Goal: Task Accomplishment & Management: Manage account settings

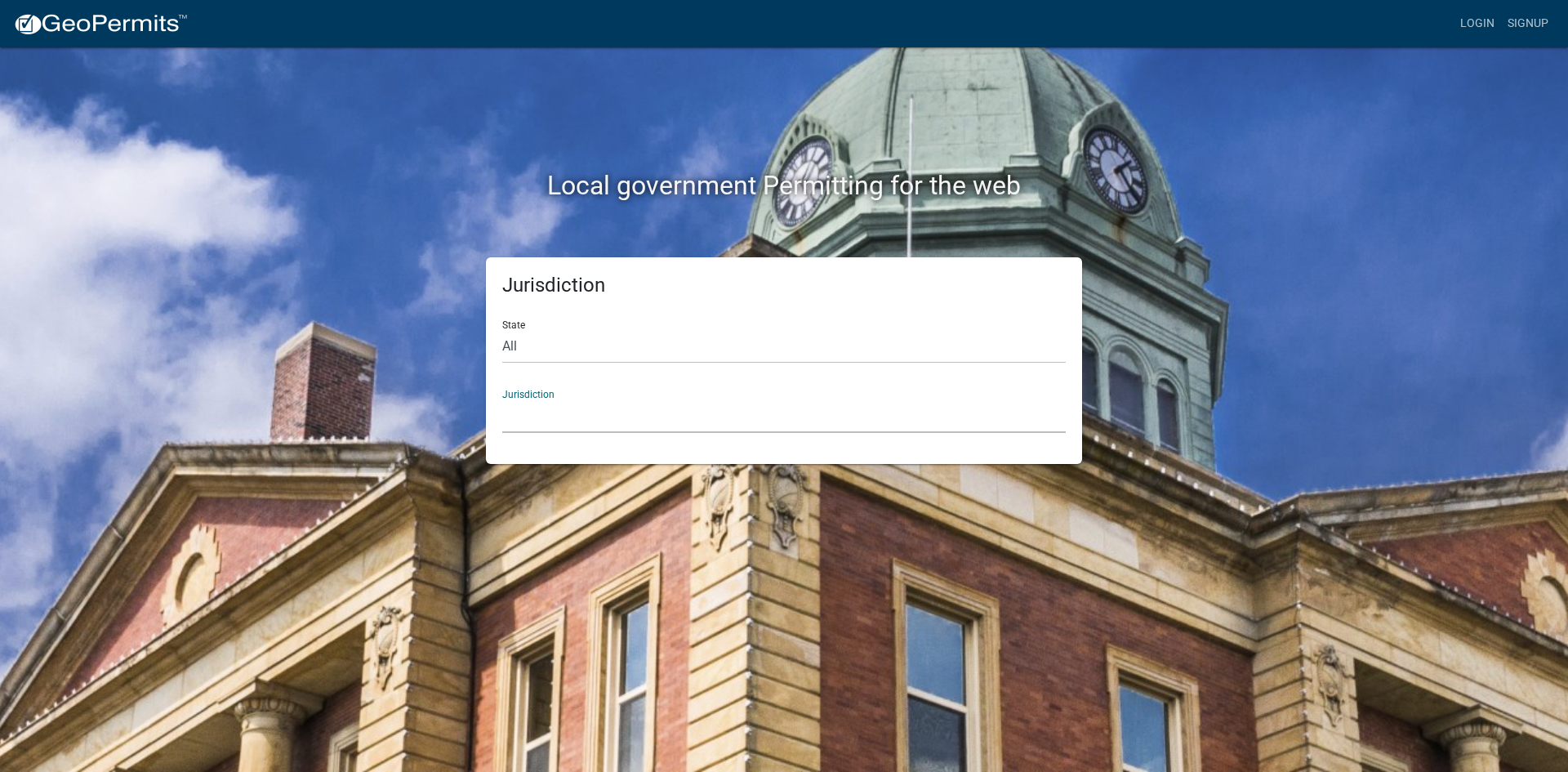
click at [571, 411] on select "[GEOGRAPHIC_DATA], [US_STATE] [GEOGRAPHIC_DATA], [US_STATE][PERSON_NAME][GEOGRA…" at bounding box center [784, 416] width 564 height 34
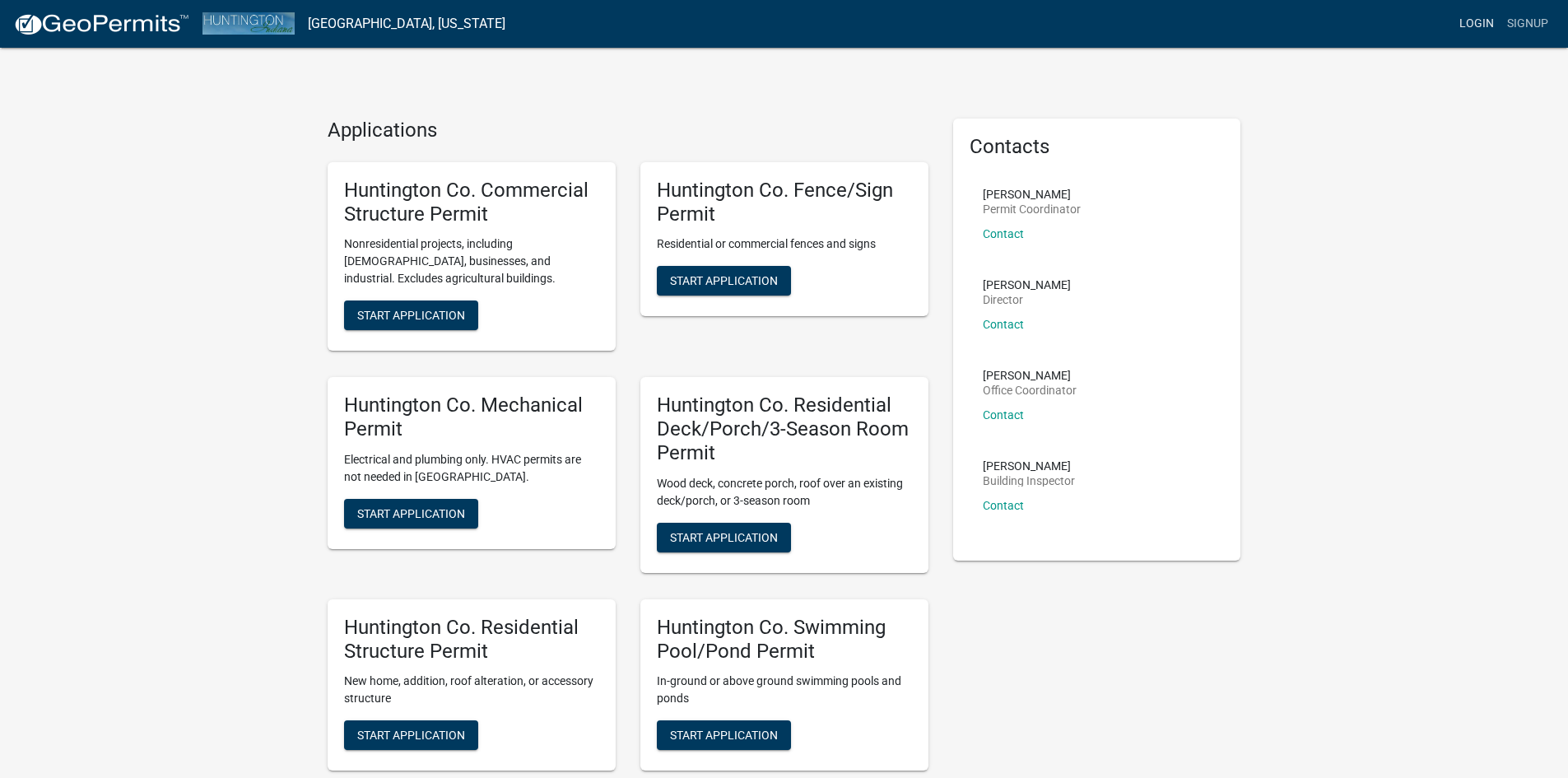
click at [1475, 15] on link "Login" at bounding box center [1477, 24] width 48 height 32
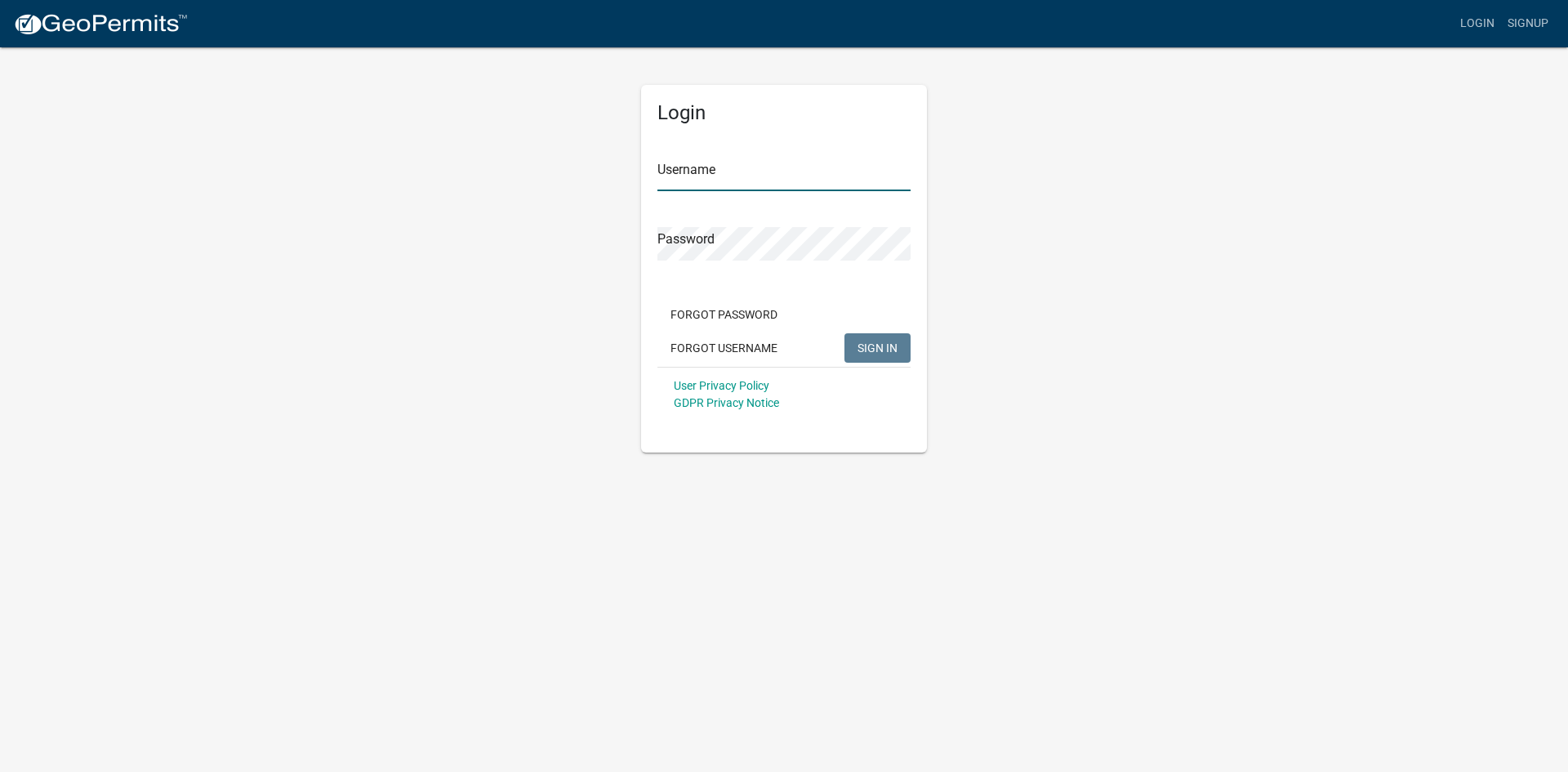
type input "[EMAIL_ADDRESS][DOMAIN_NAME]"
click at [872, 352] on span "SIGN IN" at bounding box center [877, 346] width 40 height 13
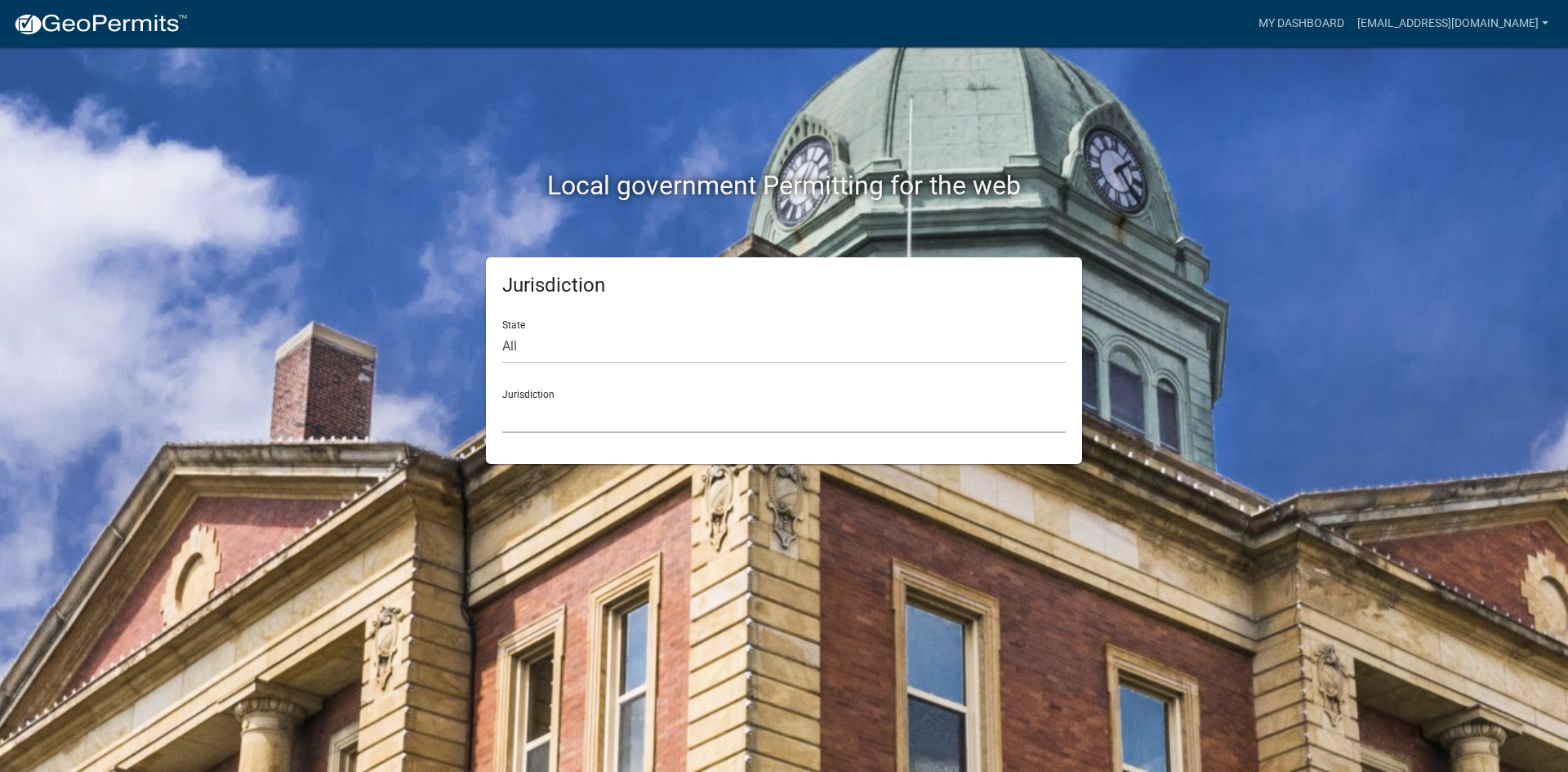
click at [558, 412] on select "[GEOGRAPHIC_DATA], [US_STATE] [GEOGRAPHIC_DATA], [US_STATE][PERSON_NAME][GEOGRA…" at bounding box center [784, 416] width 564 height 34
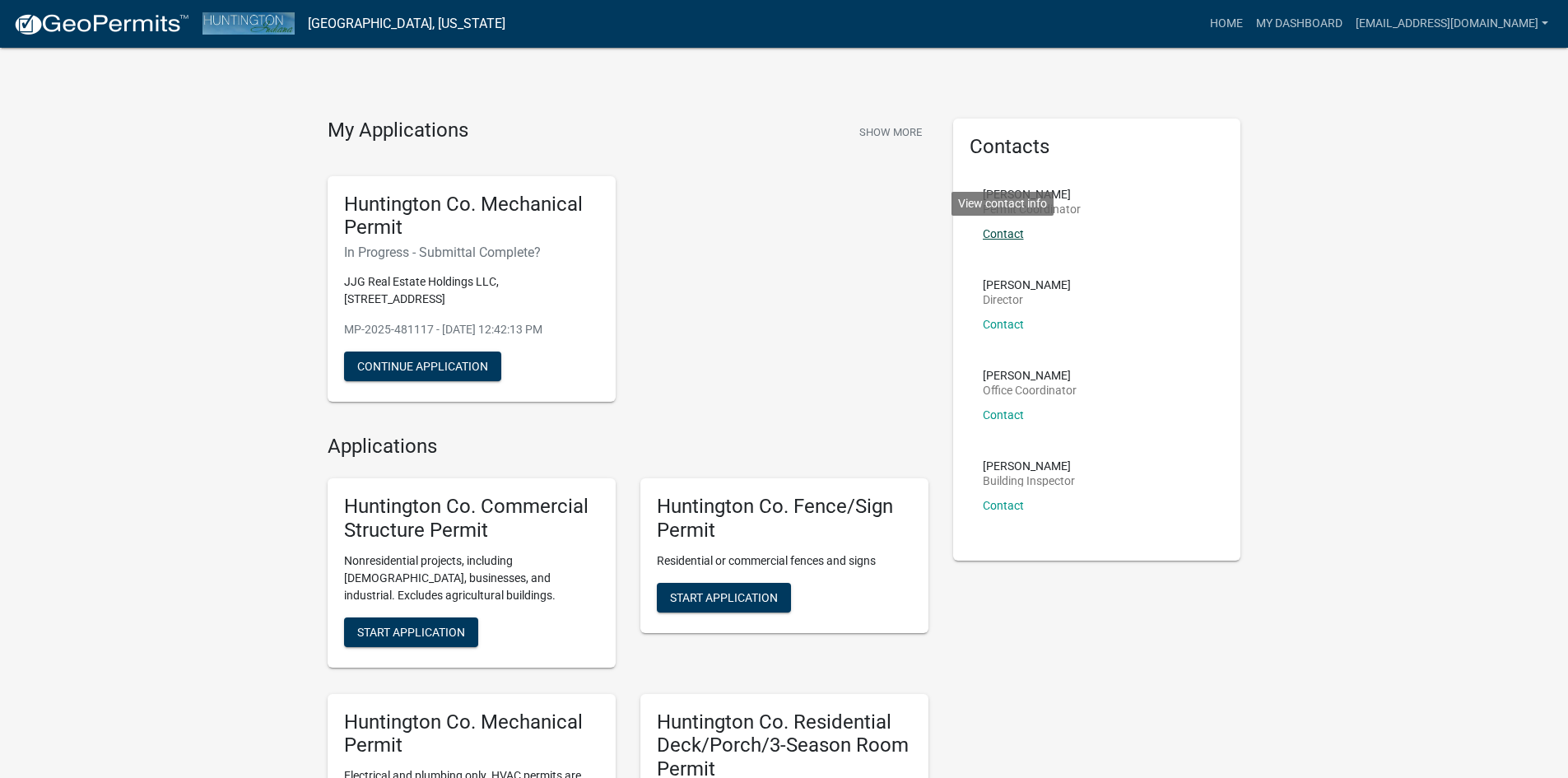
click at [997, 235] on link "Contact" at bounding box center [1003, 233] width 41 height 13
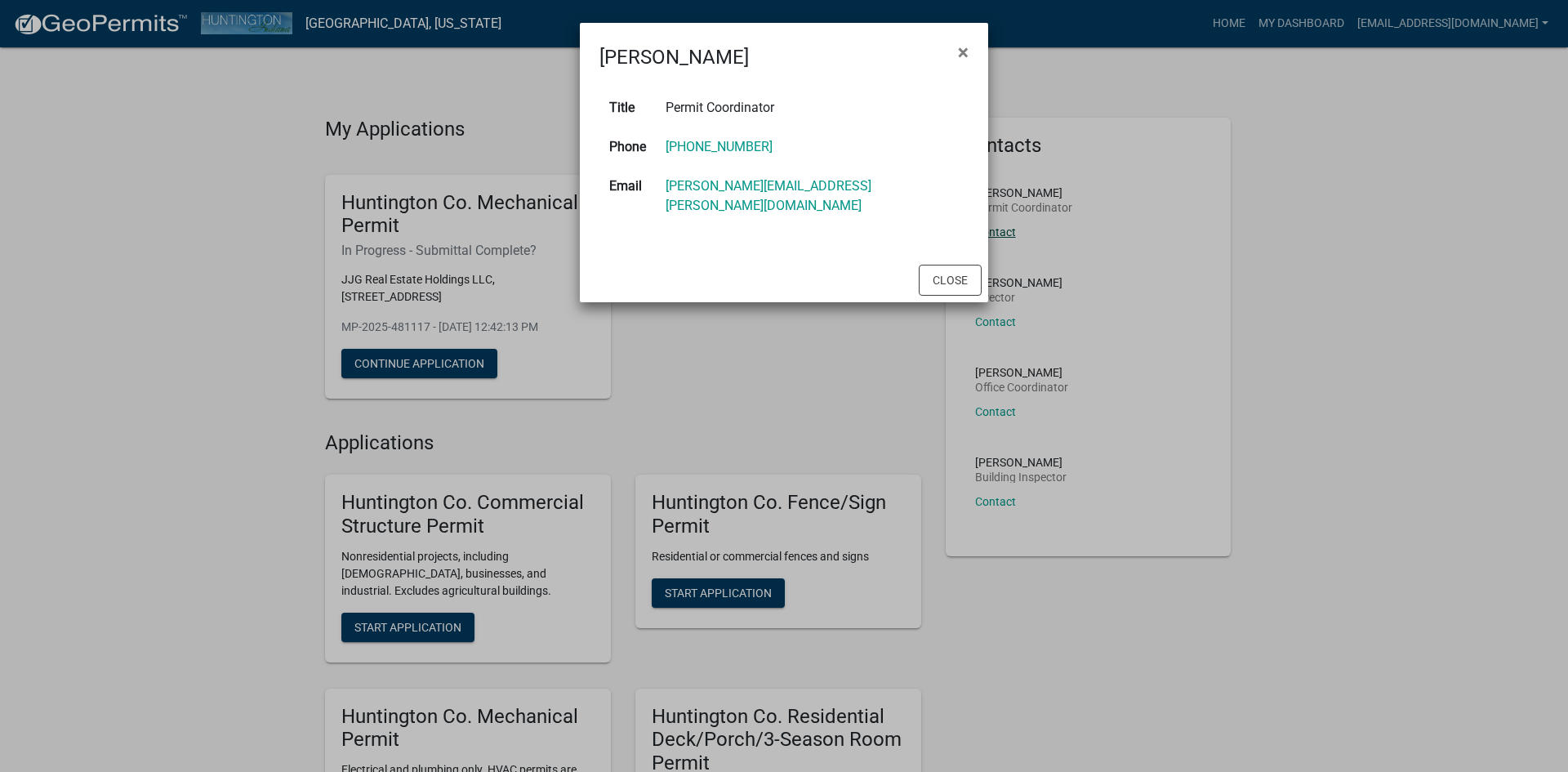
click at [944, 30] on button "×" at bounding box center [962, 52] width 36 height 46
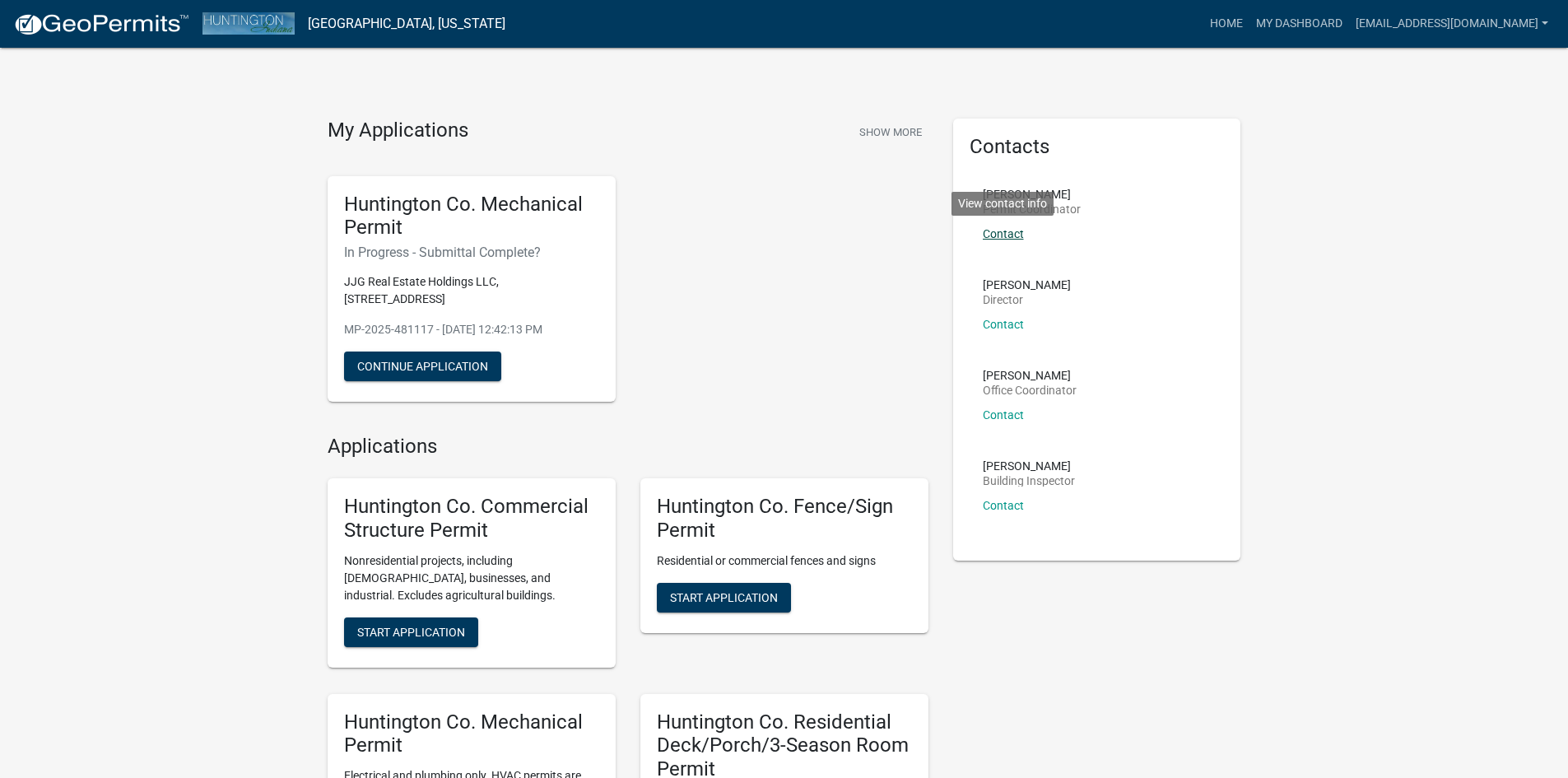
click at [1003, 239] on link "Contact" at bounding box center [1003, 233] width 41 height 13
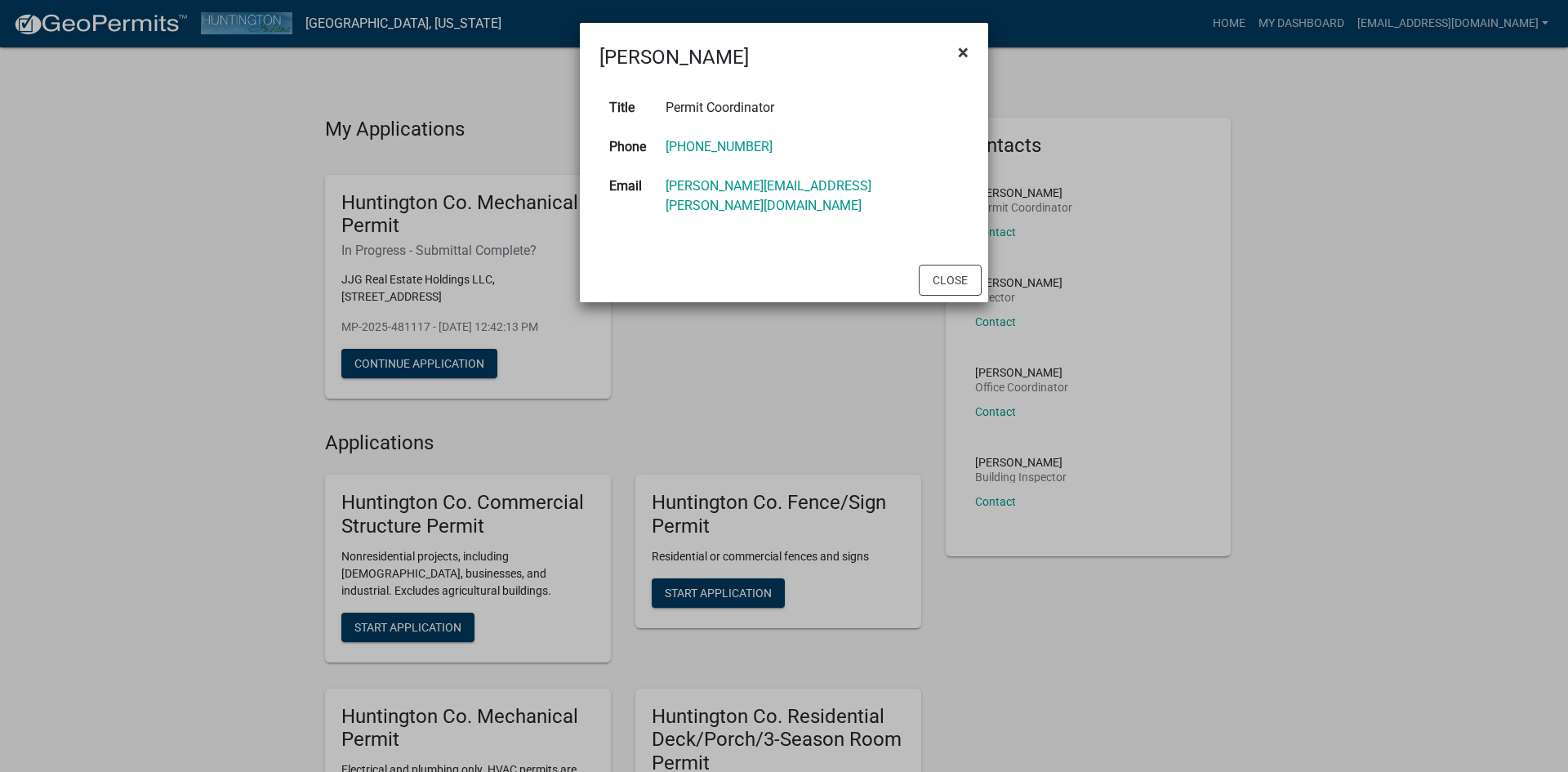
click at [966, 47] on span "×" at bounding box center [963, 52] width 11 height 23
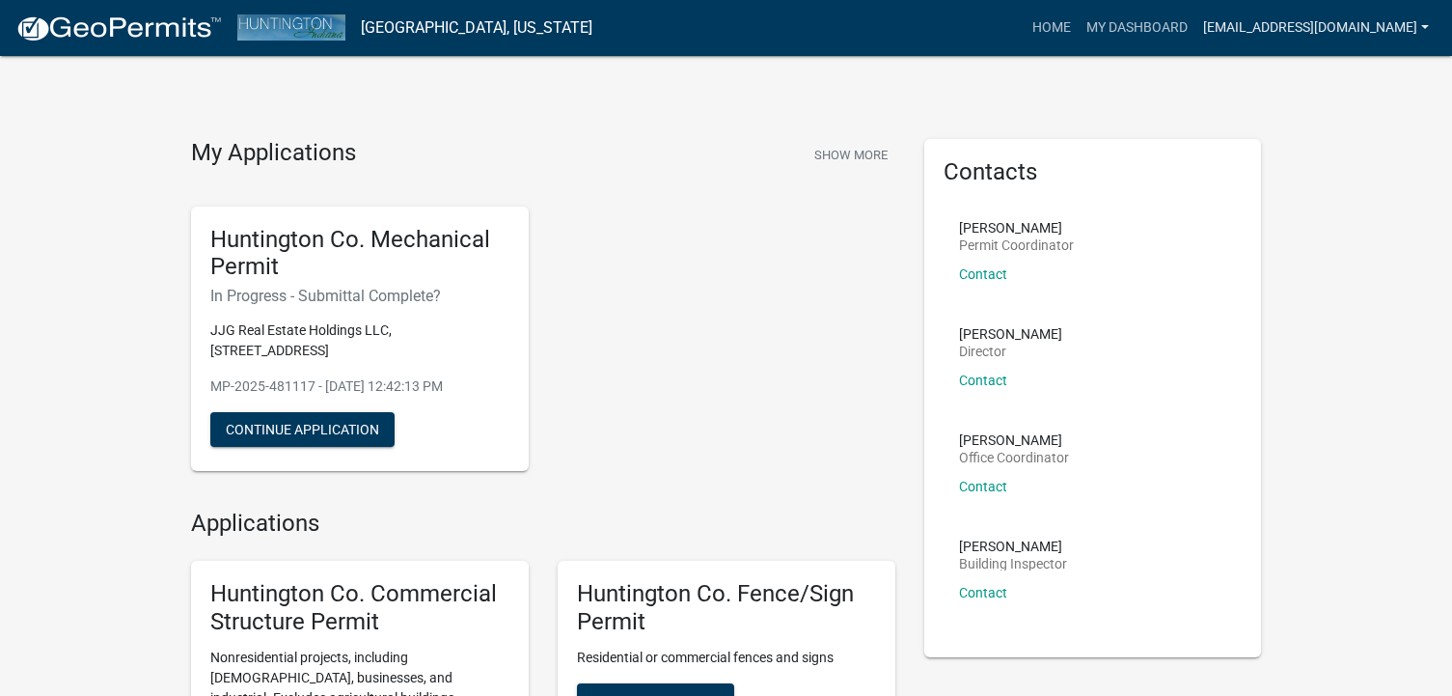
click at [1414, 26] on link "[EMAIL_ADDRESS][DOMAIN_NAME]" at bounding box center [1316, 28] width 241 height 37
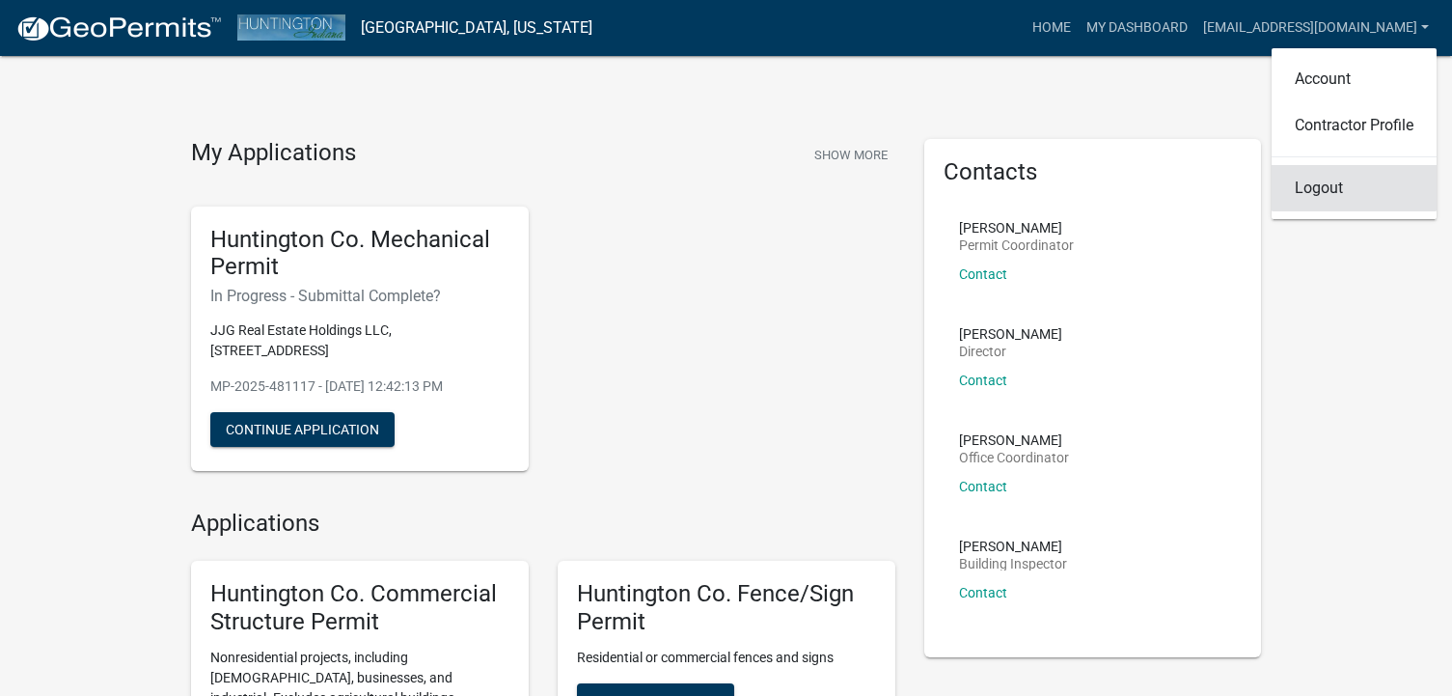
click at [1314, 186] on link "Logout" at bounding box center [1354, 188] width 165 height 46
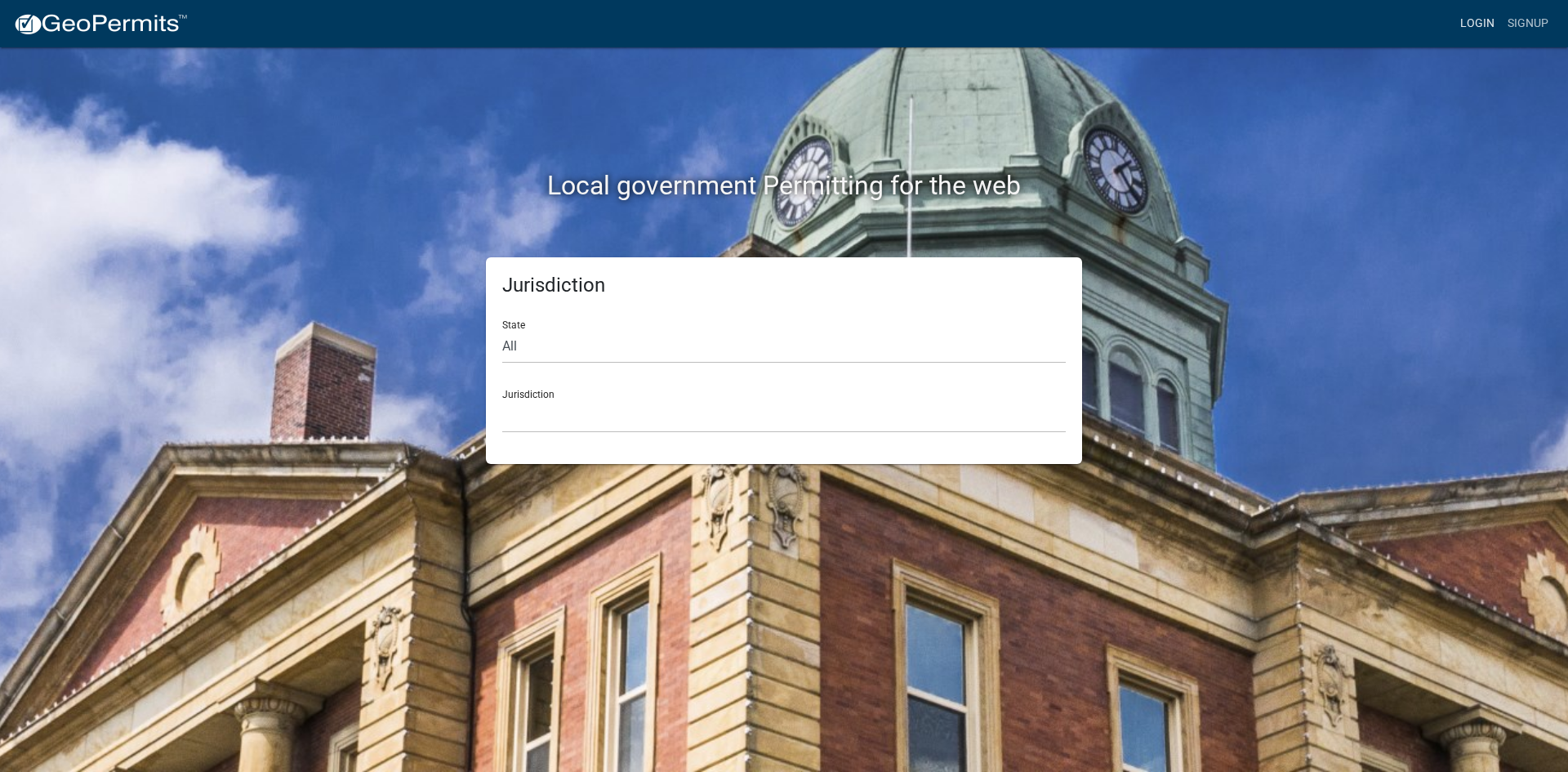
click at [1483, 15] on link "Login" at bounding box center [1477, 24] width 47 height 31
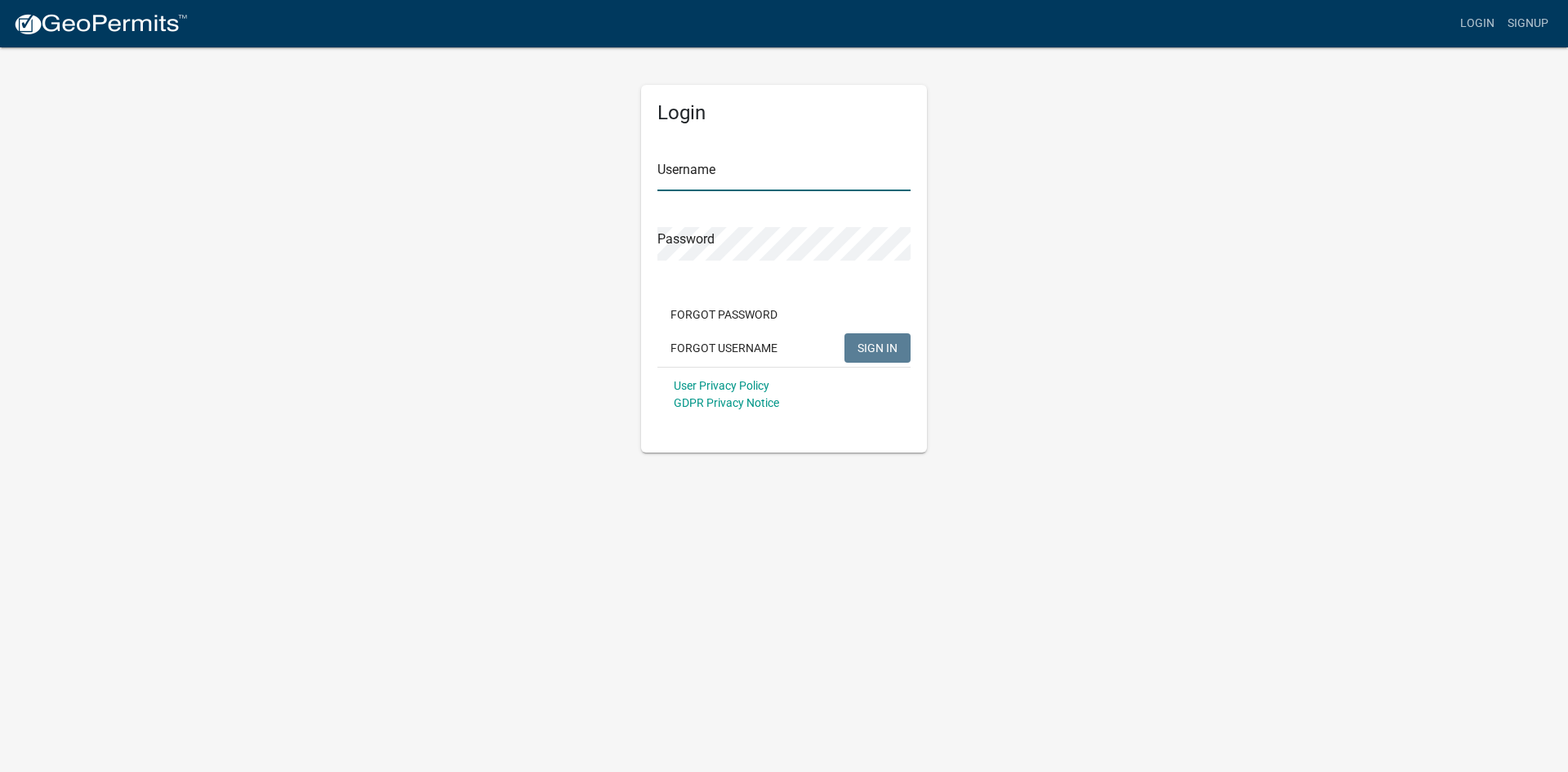
type input "[EMAIL_ADDRESS][DOMAIN_NAME]"
click at [873, 350] on span "SIGN IN" at bounding box center [877, 346] width 40 height 13
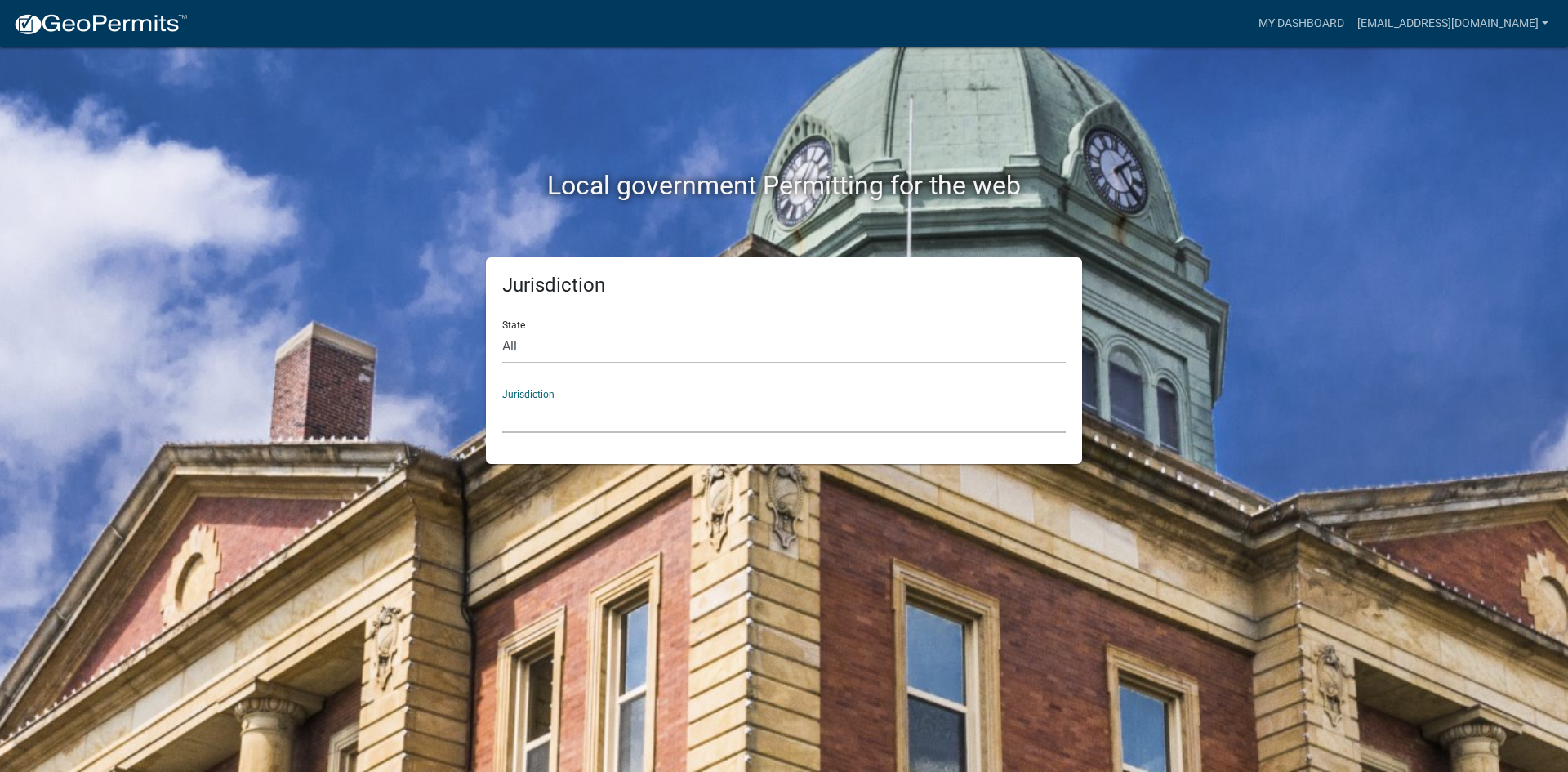
click at [514, 416] on select "[GEOGRAPHIC_DATA], [US_STATE] [GEOGRAPHIC_DATA], [US_STATE][PERSON_NAME][GEOGRA…" at bounding box center [784, 416] width 564 height 34
click at [564, 415] on select "[GEOGRAPHIC_DATA], [US_STATE] [GEOGRAPHIC_DATA], [US_STATE][PERSON_NAME][GEOGRA…" at bounding box center [784, 416] width 564 height 34
click at [571, 407] on select "[GEOGRAPHIC_DATA], [US_STATE] [GEOGRAPHIC_DATA], [US_STATE][PERSON_NAME][GEOGRA…" at bounding box center [784, 416] width 564 height 34
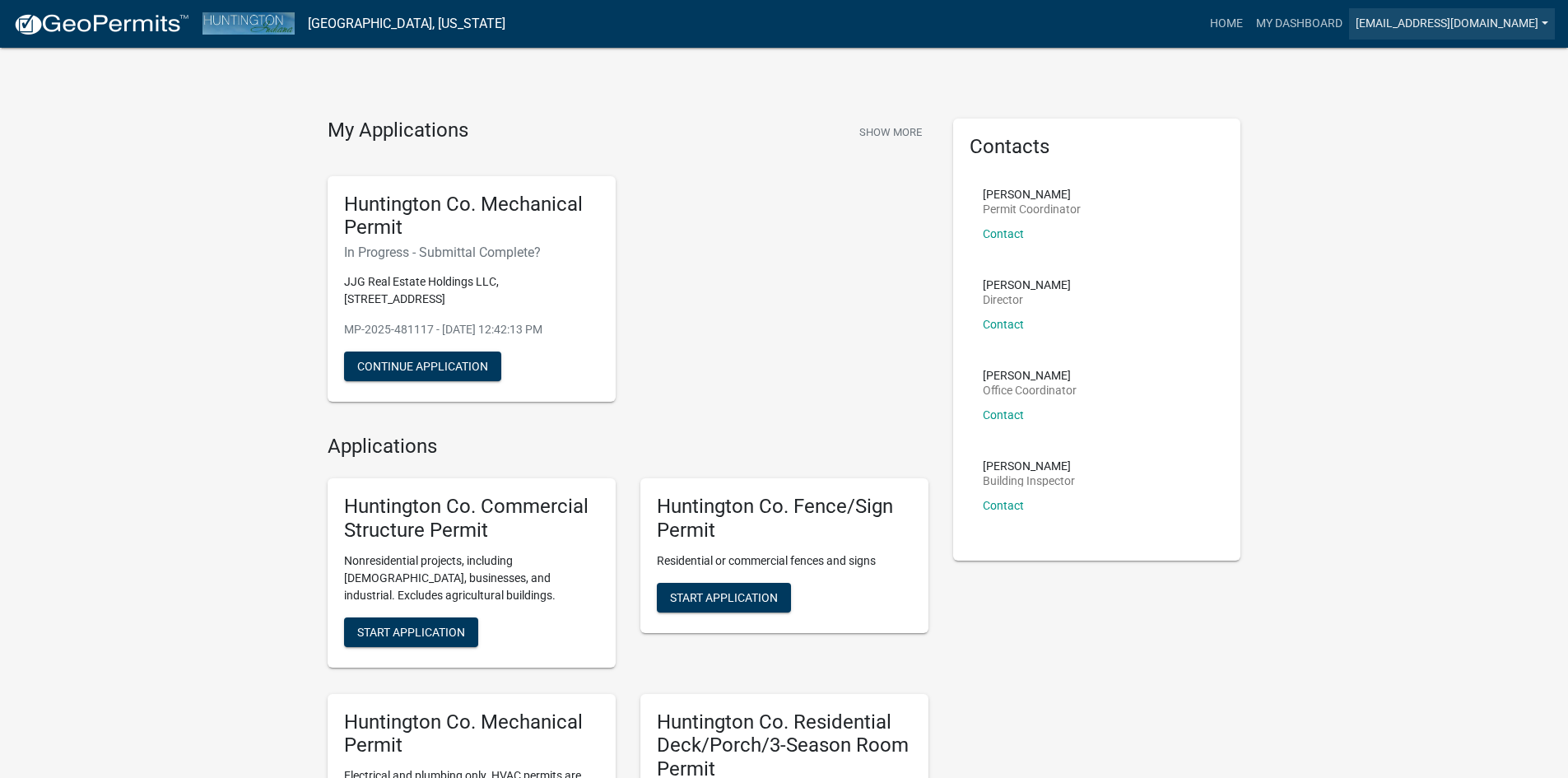
click at [1467, 25] on link "[EMAIL_ADDRESS][DOMAIN_NAME]" at bounding box center [1452, 24] width 206 height 32
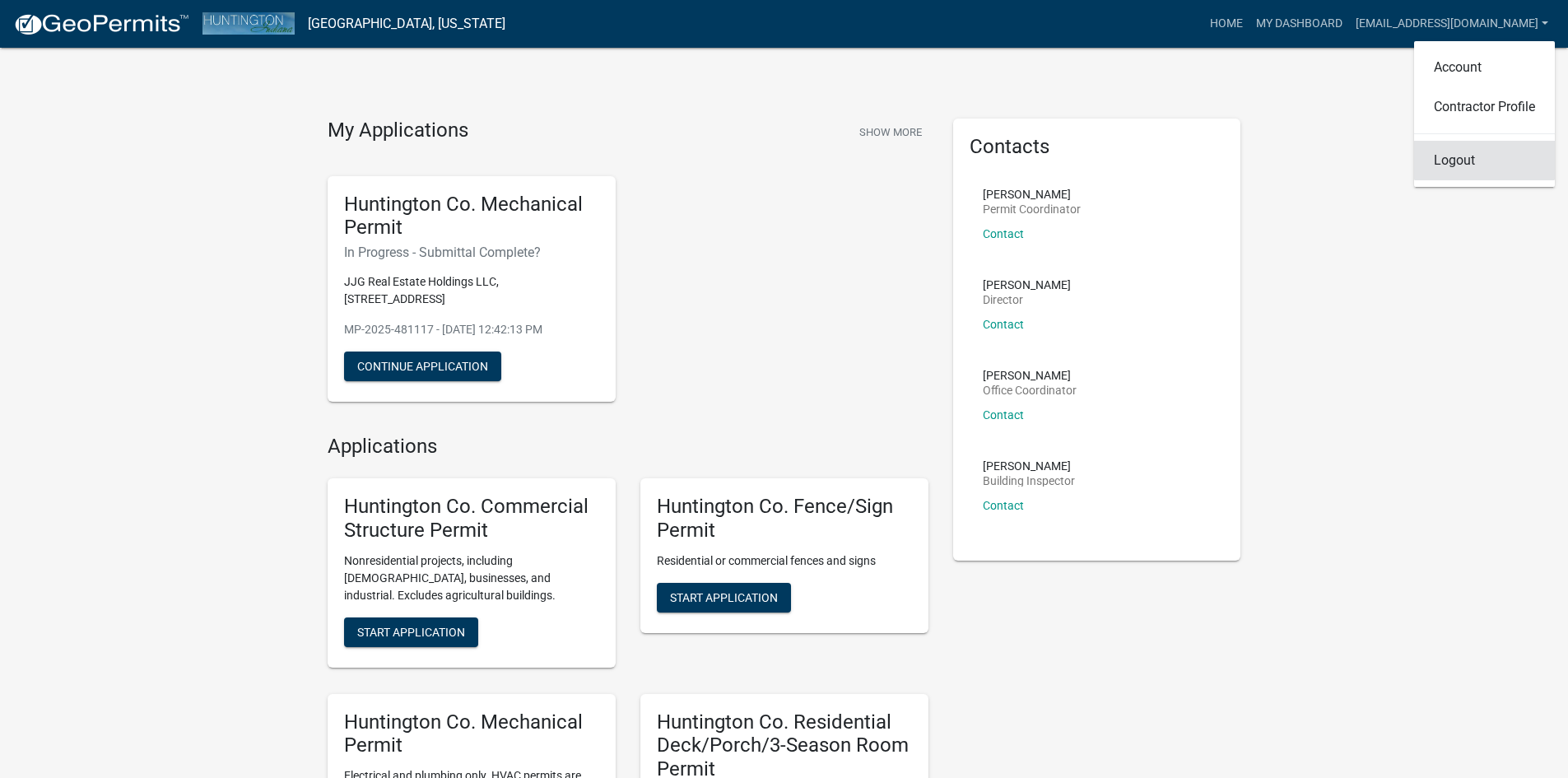
click at [1449, 159] on link "Logout" at bounding box center [1484, 160] width 141 height 39
